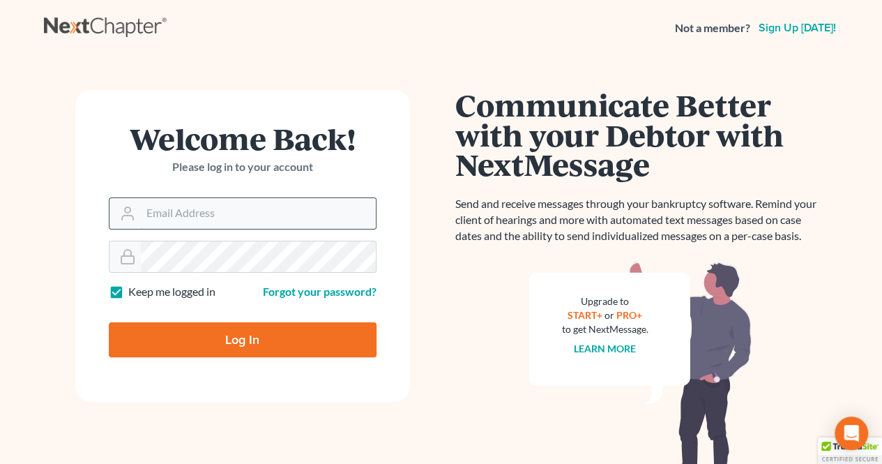
click at [243, 202] on input "Email Address" at bounding box center [258, 213] width 235 height 31
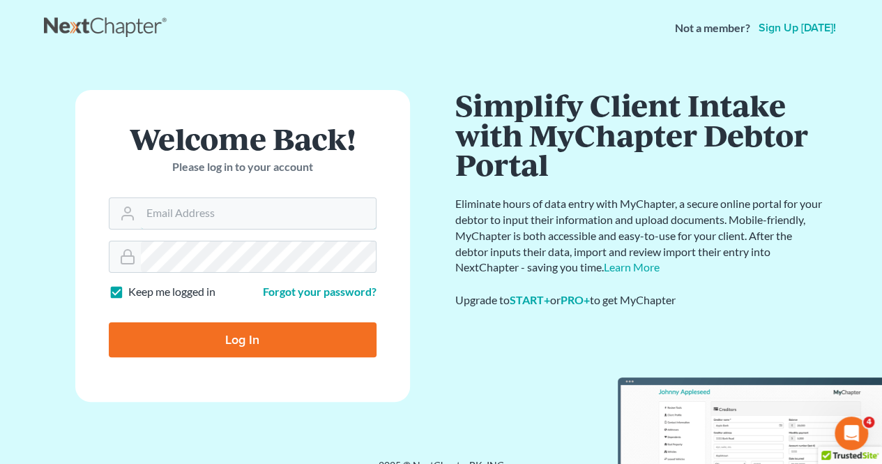
type input "[EMAIL_ADDRESS][DOMAIN_NAME]"
click at [310, 342] on input "Log In" at bounding box center [243, 339] width 268 height 35
type input "Thinking..."
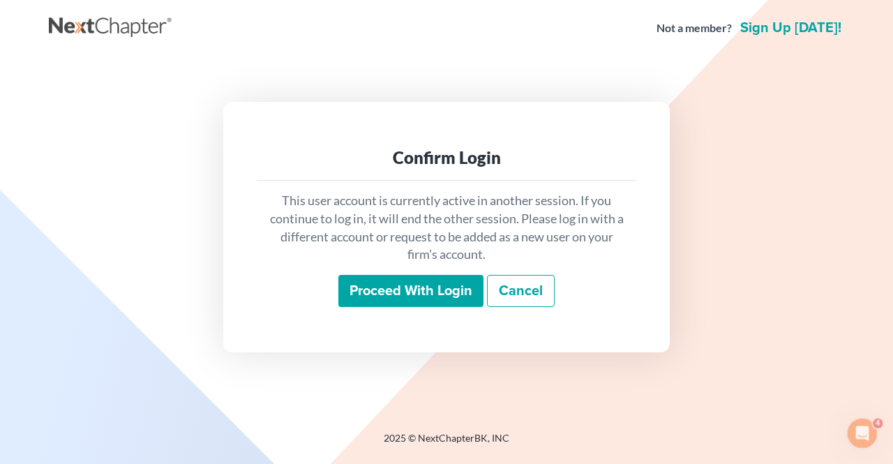
click at [439, 292] on input "Proceed with login" at bounding box center [410, 291] width 145 height 32
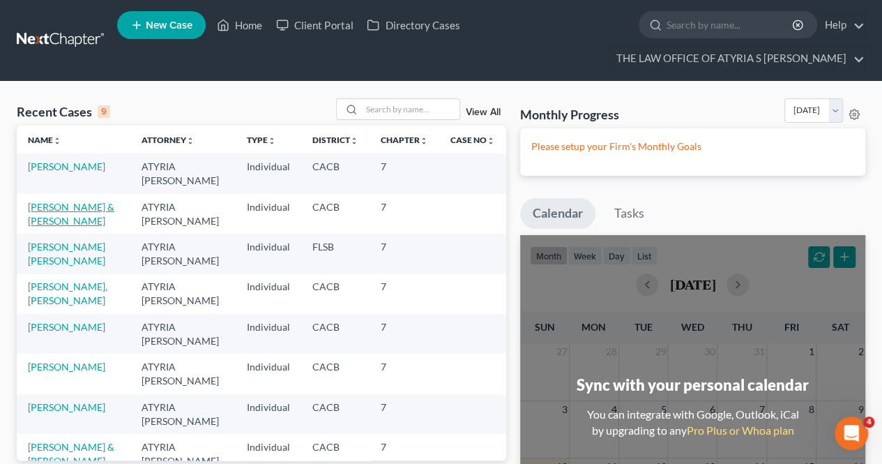
click at [75, 216] on link "Castro, Thomas & Tamayo, Stephanie" at bounding box center [71, 214] width 86 height 26
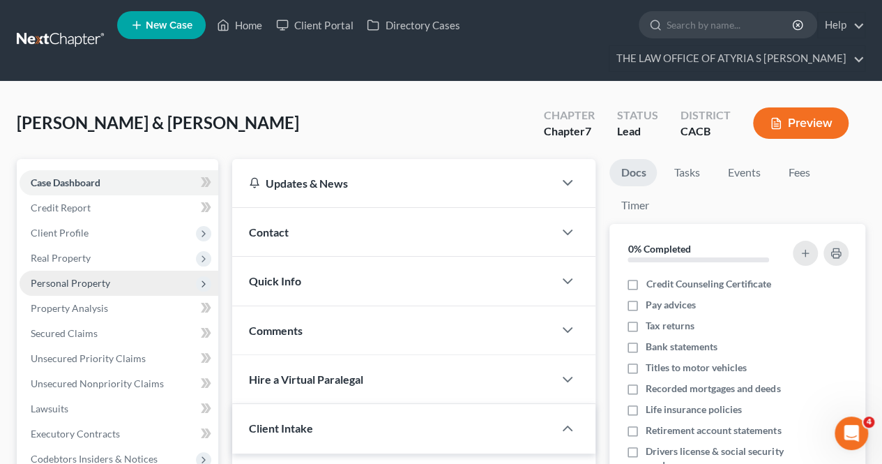
click at [79, 289] on span "Personal Property" at bounding box center [119, 283] width 199 height 25
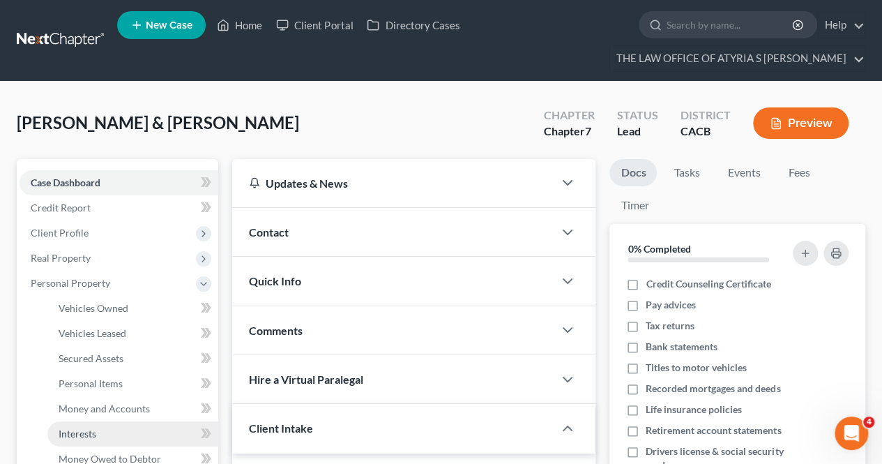
click at [124, 439] on link "Interests" at bounding box center [132, 433] width 171 height 25
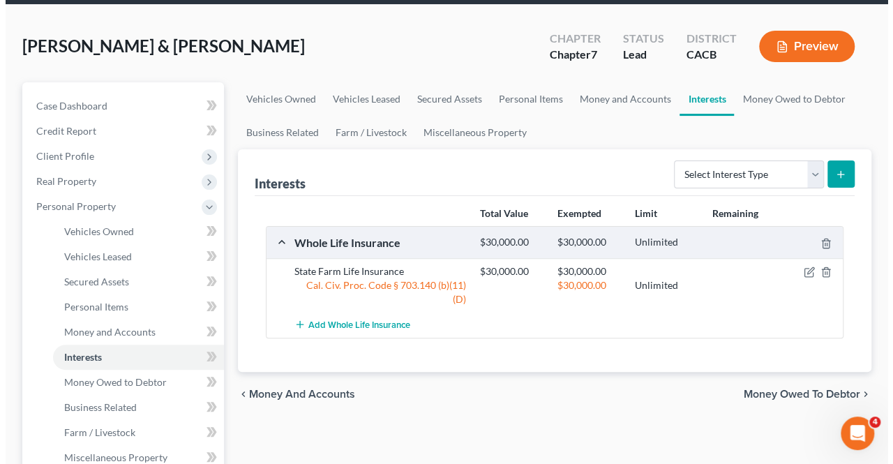
scroll to position [100, 0]
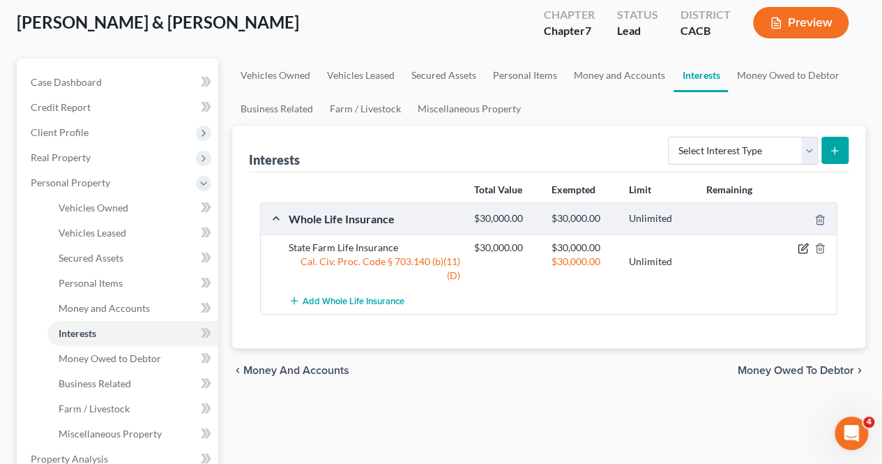
click at [801, 243] on icon "button" at bounding box center [803, 248] width 11 height 11
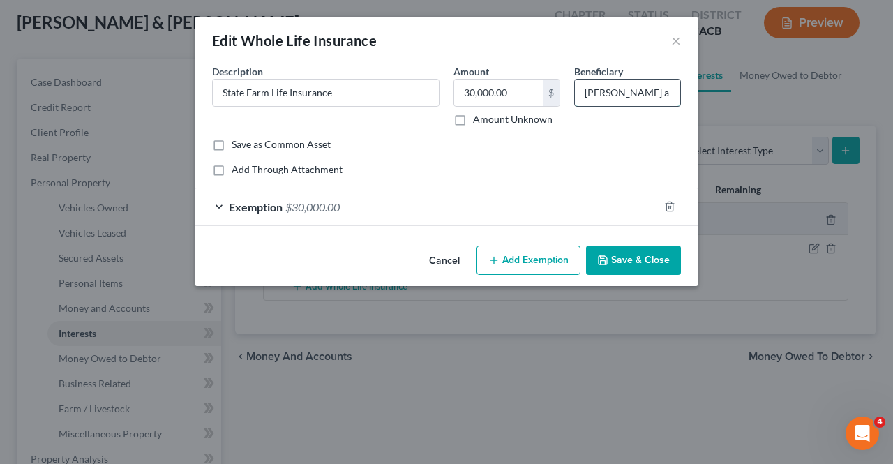
click at [587, 94] on input "Jeffrey Tamayo and Zadie Castro Tamayo" at bounding box center [627, 93] width 105 height 27
paste input "Thomas Castr"
type input "Thomas Castro and Zadie Castro Tamayo"
click at [634, 257] on button "Save & Close" at bounding box center [633, 260] width 95 height 29
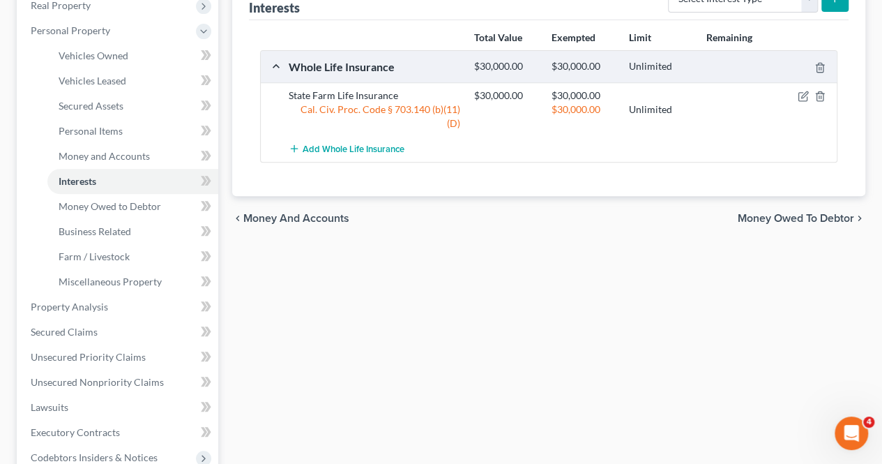
scroll to position [275, 0]
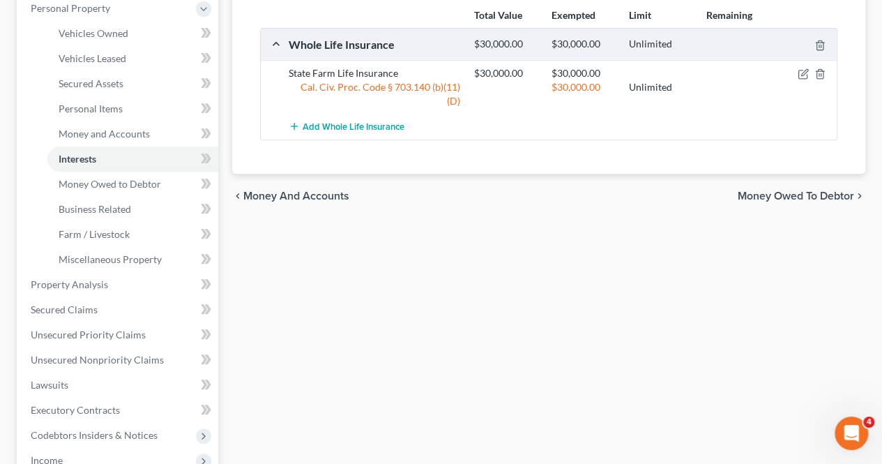
click at [787, 190] on span "Money Owed to Debtor" at bounding box center [796, 195] width 116 height 11
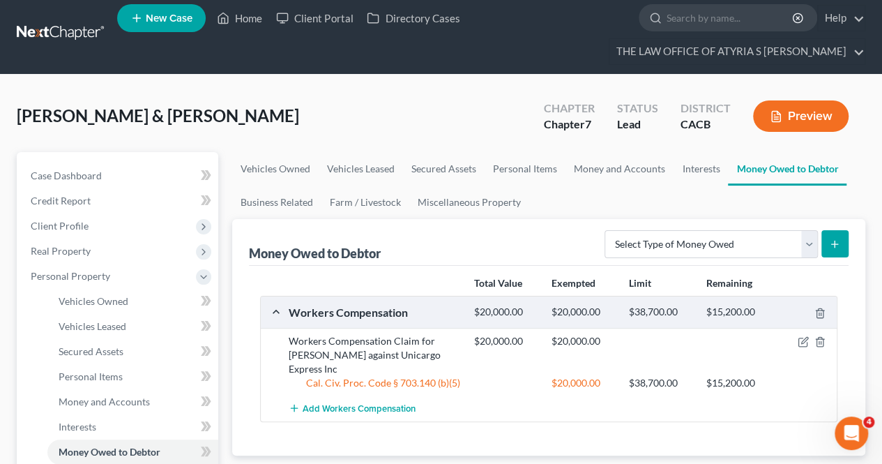
scroll to position [305, 0]
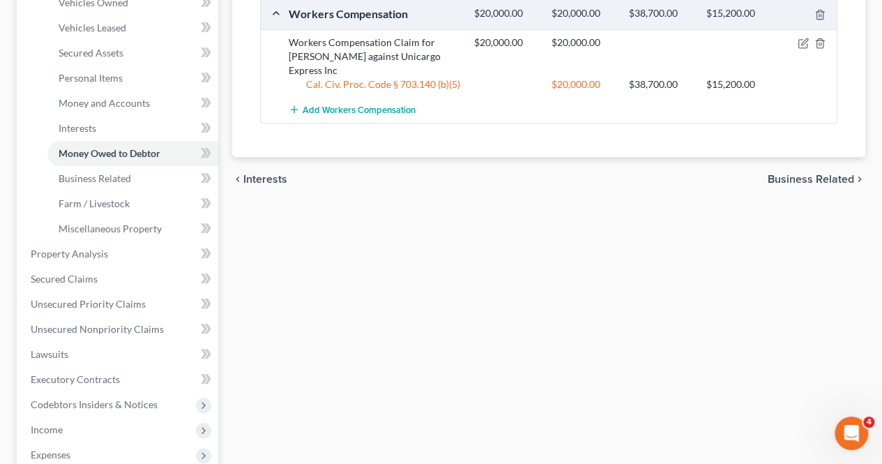
click at [286, 178] on span "Interests" at bounding box center [265, 179] width 44 height 11
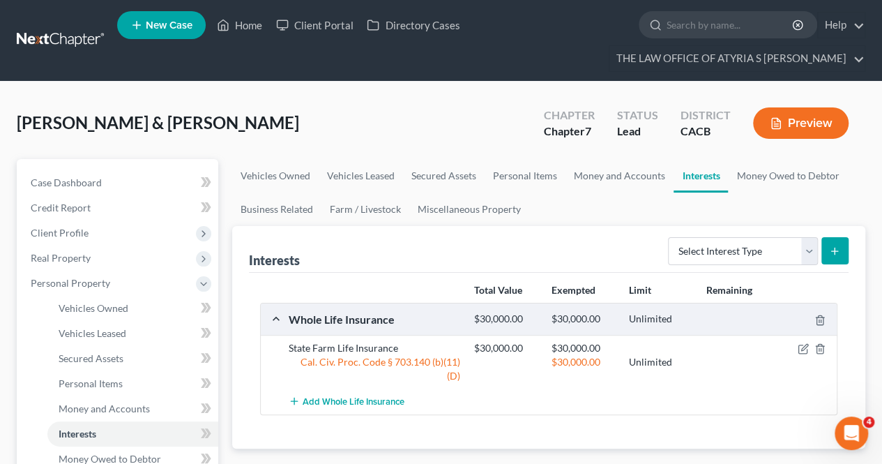
click at [317, 463] on span "Money and Accounts" at bounding box center [296, 470] width 106 height 11
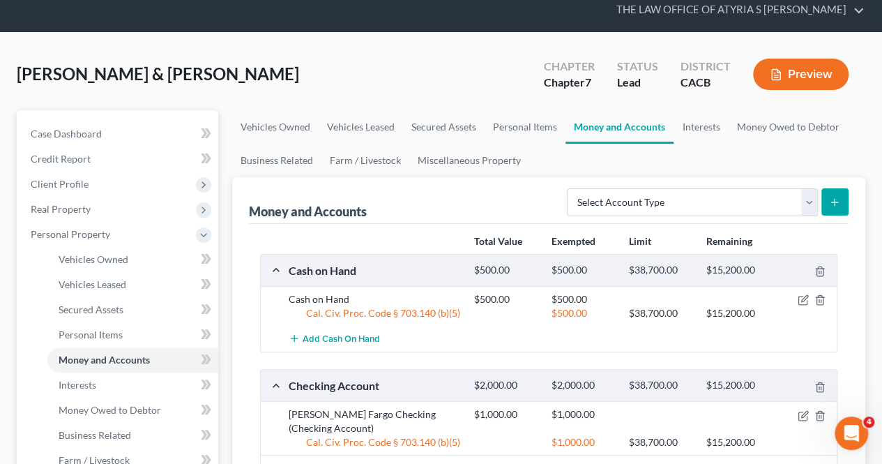
scroll to position [42, 0]
